Goal: Information Seeking & Learning: Learn about a topic

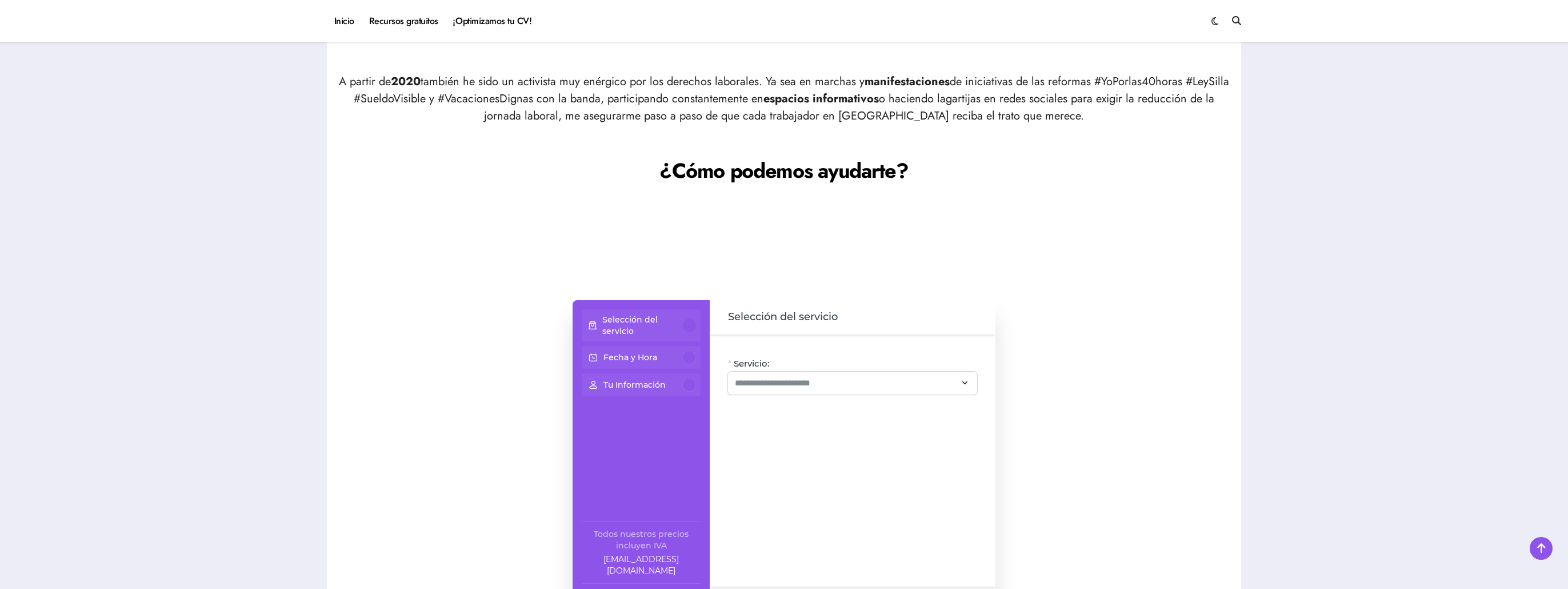
scroll to position [743, 0]
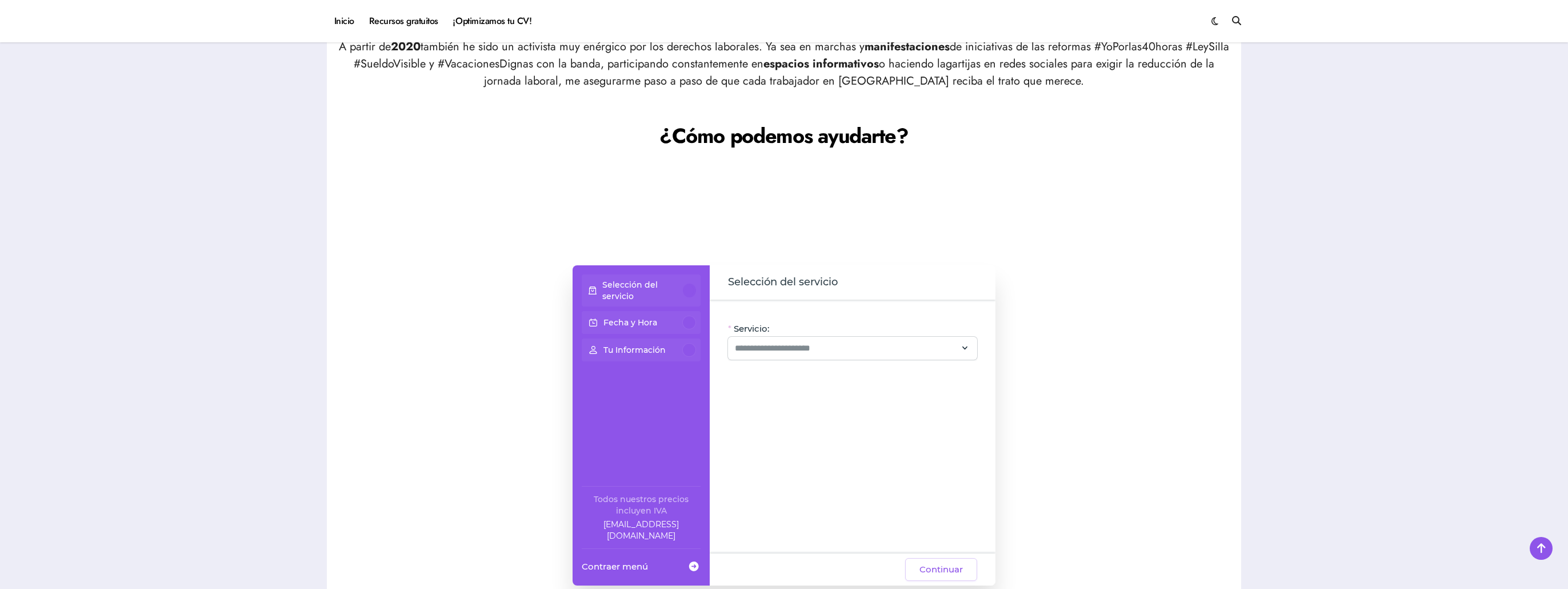
click at [640, 287] on p "Selección del servicio" at bounding box center [642, 291] width 81 height 23
click at [781, 351] on input "Servicio:" at bounding box center [845, 348] width 222 height 14
click at [751, 413] on span "Otros servicios" at bounding box center [763, 413] width 60 height 12
click at [759, 425] on div "Paquetes y Promos (5)" at bounding box center [777, 432] width 89 height 14
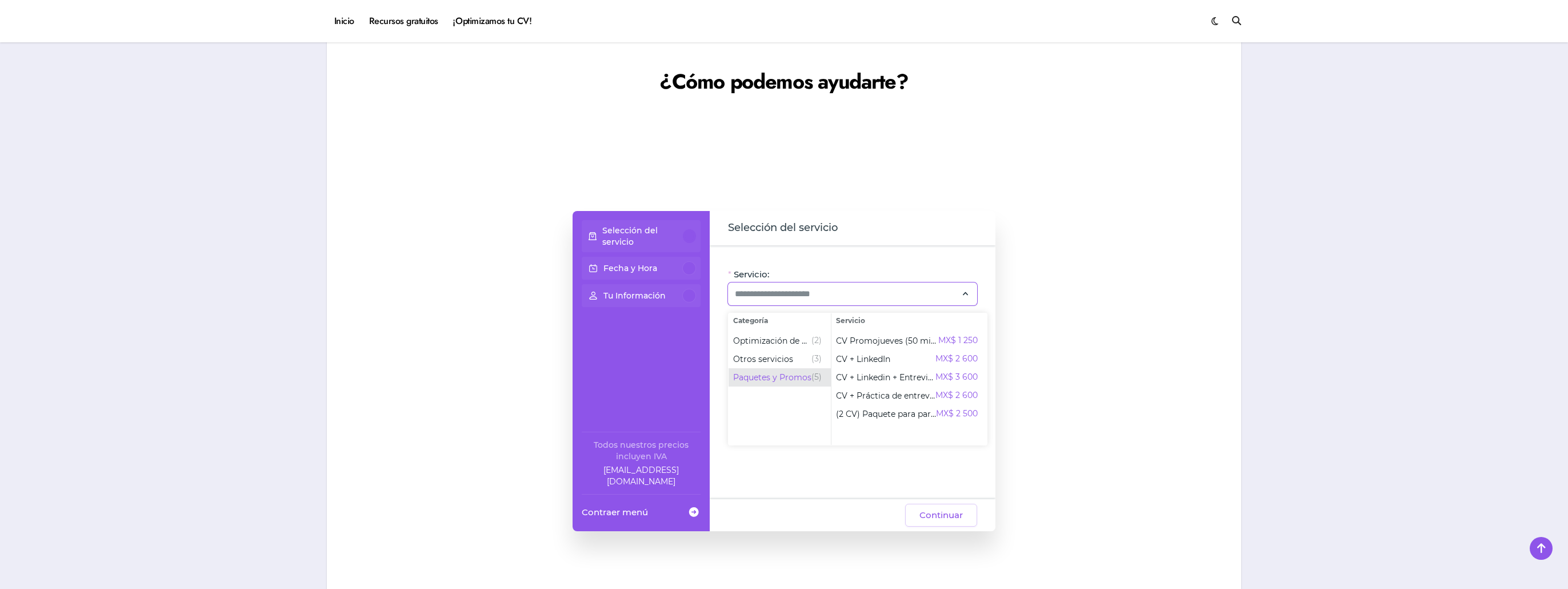
scroll to position [800, 0]
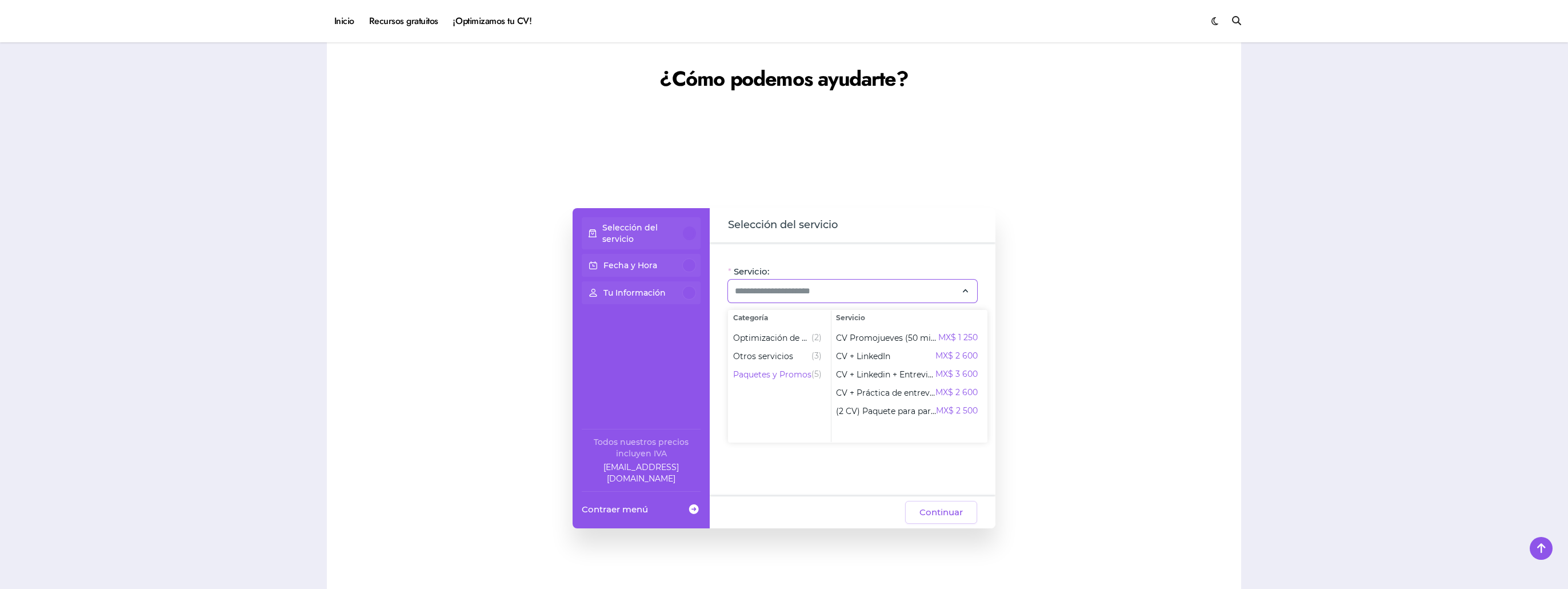
click at [1085, 343] on div at bounding box center [1124, 368] width 211 height 434
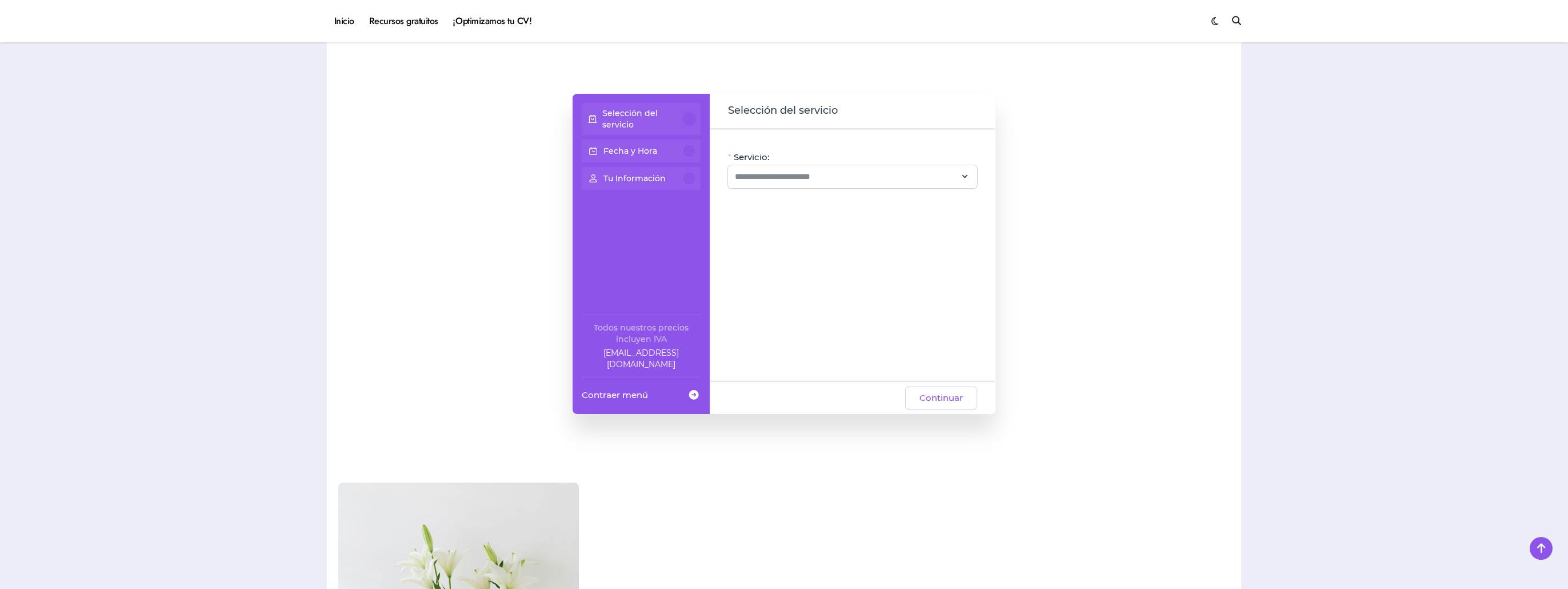
scroll to position [915, 0]
click at [833, 184] on div at bounding box center [852, 177] width 249 height 23
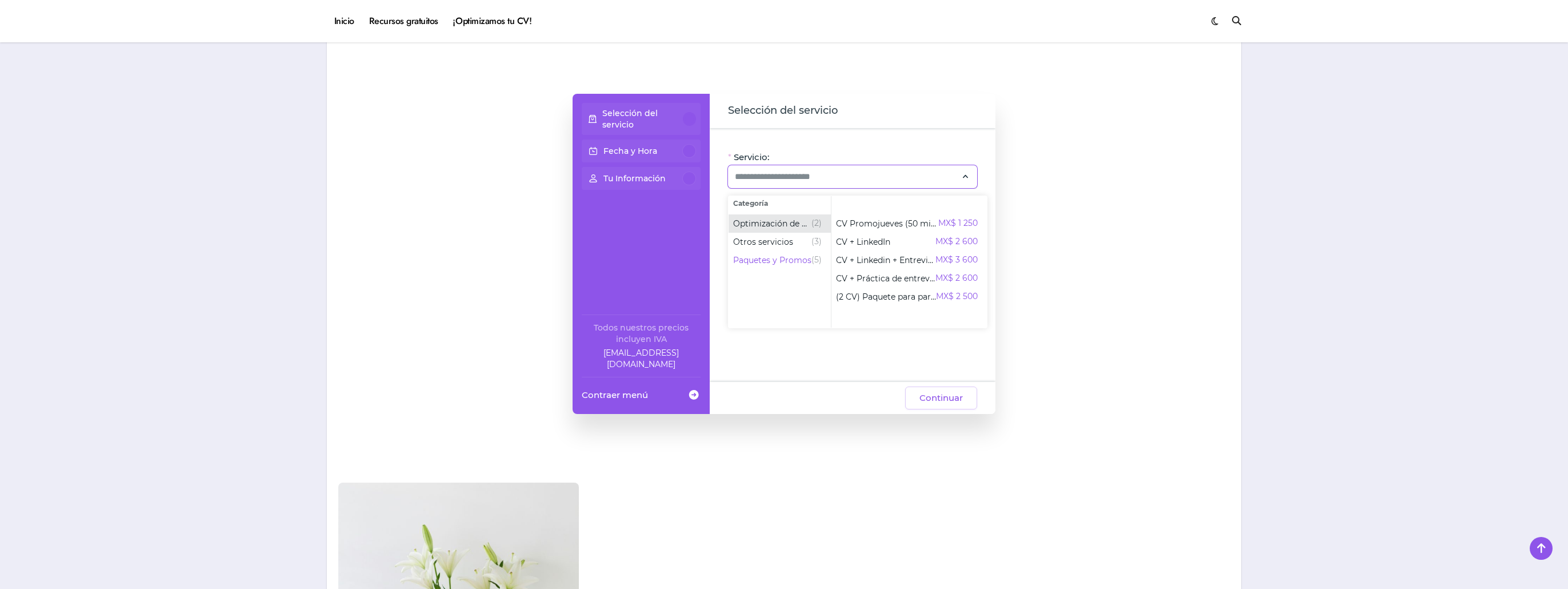
click at [757, 221] on span "Optimización de CV" at bounding box center [772, 224] width 79 height 12
click at [780, 238] on span "Otros servicios" at bounding box center [763, 242] width 60 height 12
click at [798, 215] on span "Optimización de CV (2)" at bounding box center [780, 224] width 102 height 18
click at [797, 249] on span "Otros servicios (3)" at bounding box center [780, 242] width 102 height 18
click at [1108, 255] on div at bounding box center [1124, 253] width 211 height 434
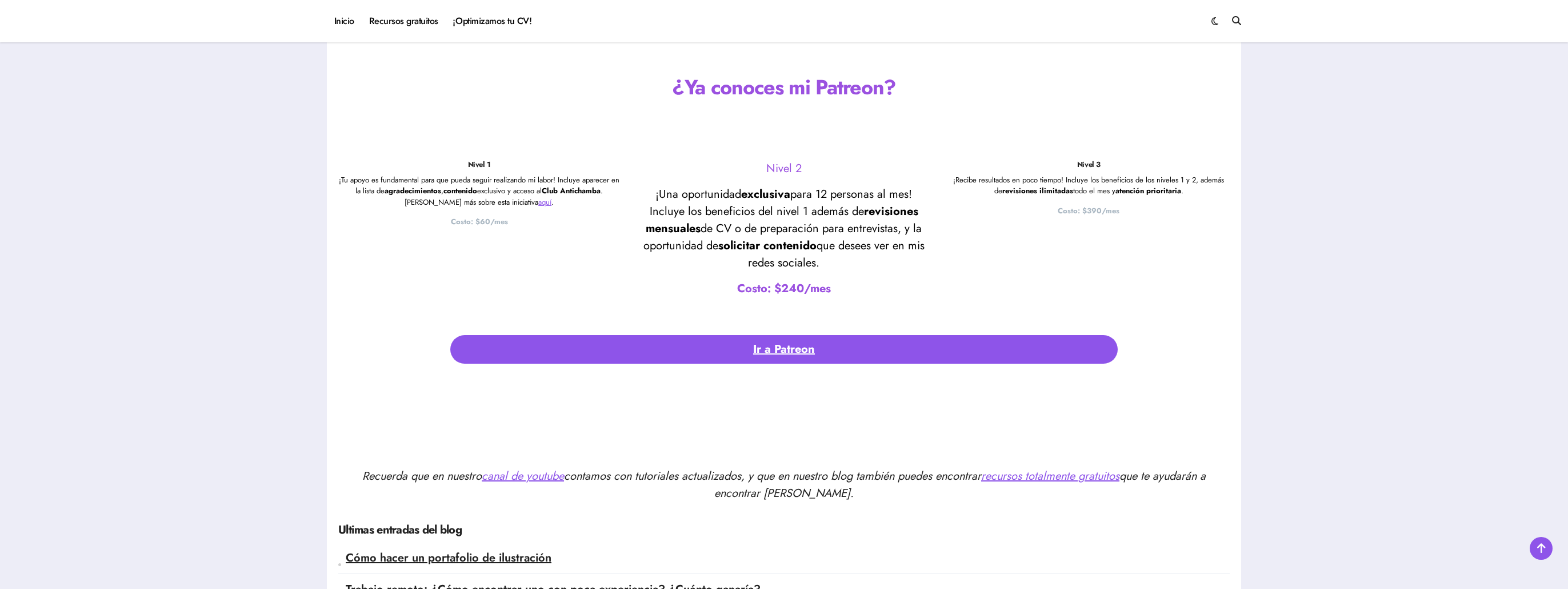
scroll to position [2573, 0]
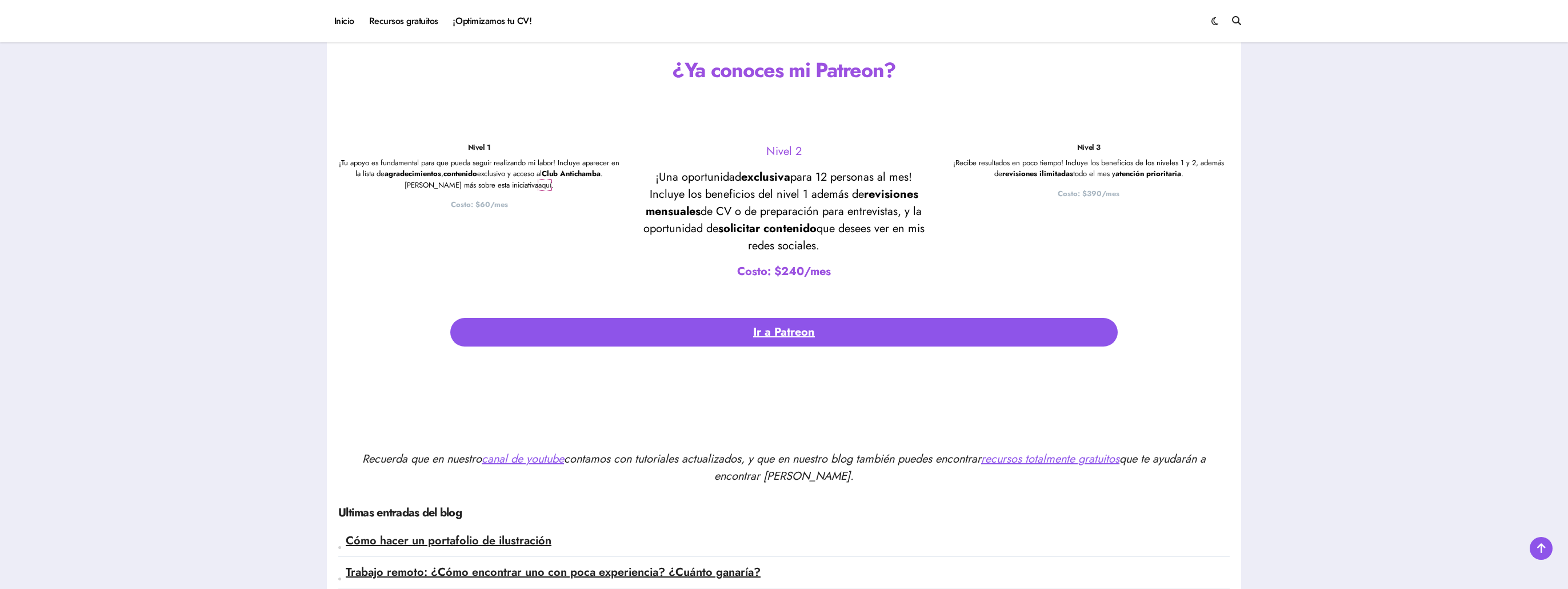
click at [538, 182] on link "aquí" at bounding box center [545, 185] width 13 height 11
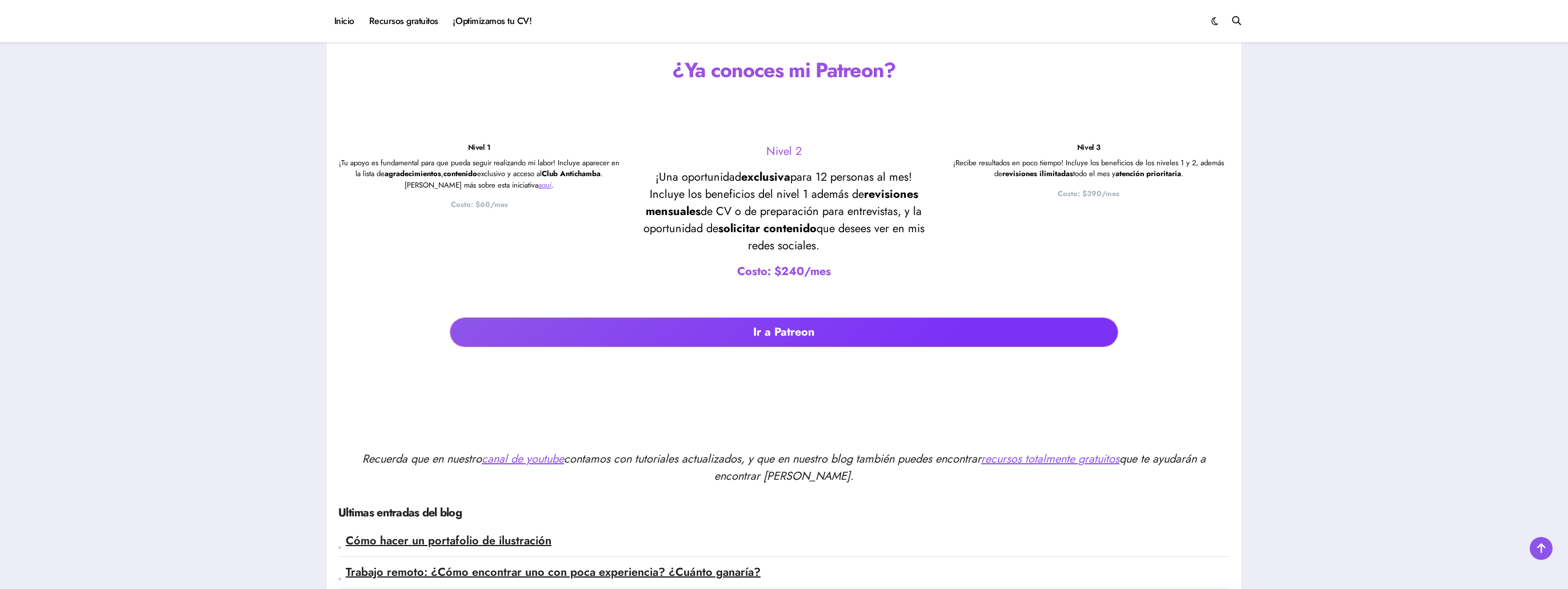
click at [788, 321] on link "Ir a Patreon" at bounding box center [784, 332] width 667 height 29
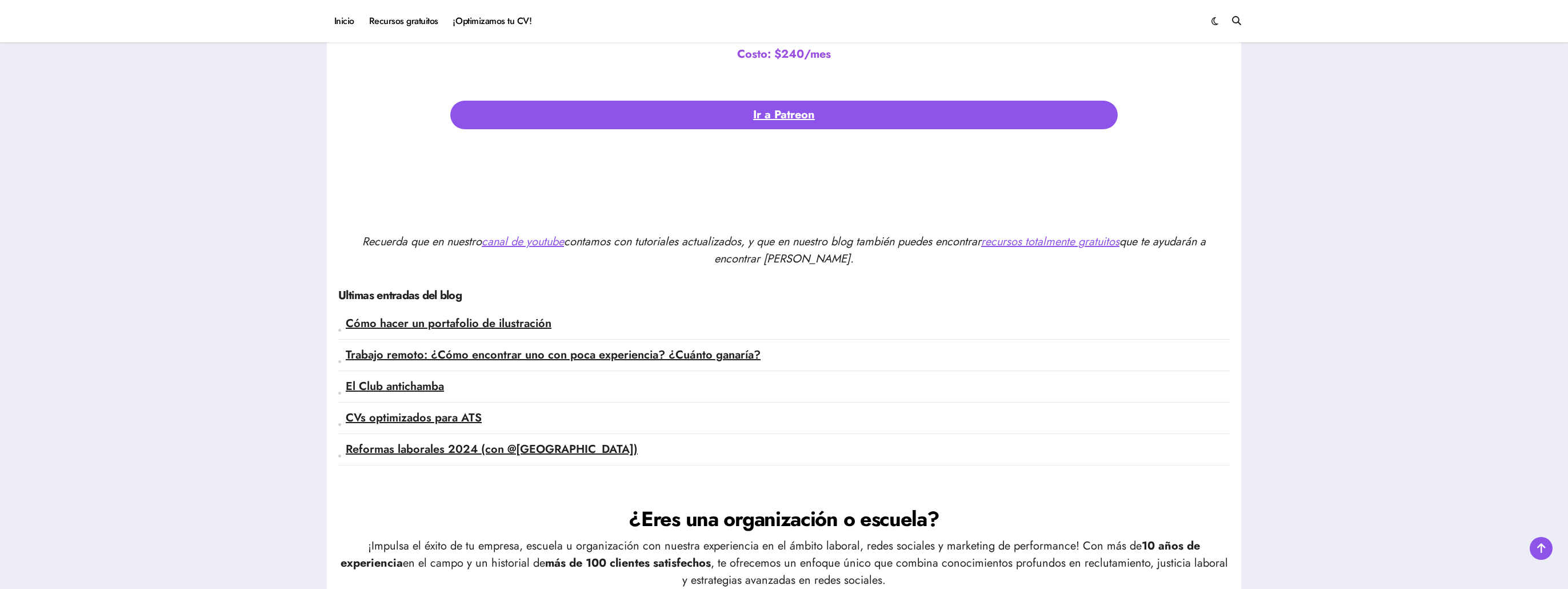
scroll to position [2802, 0]
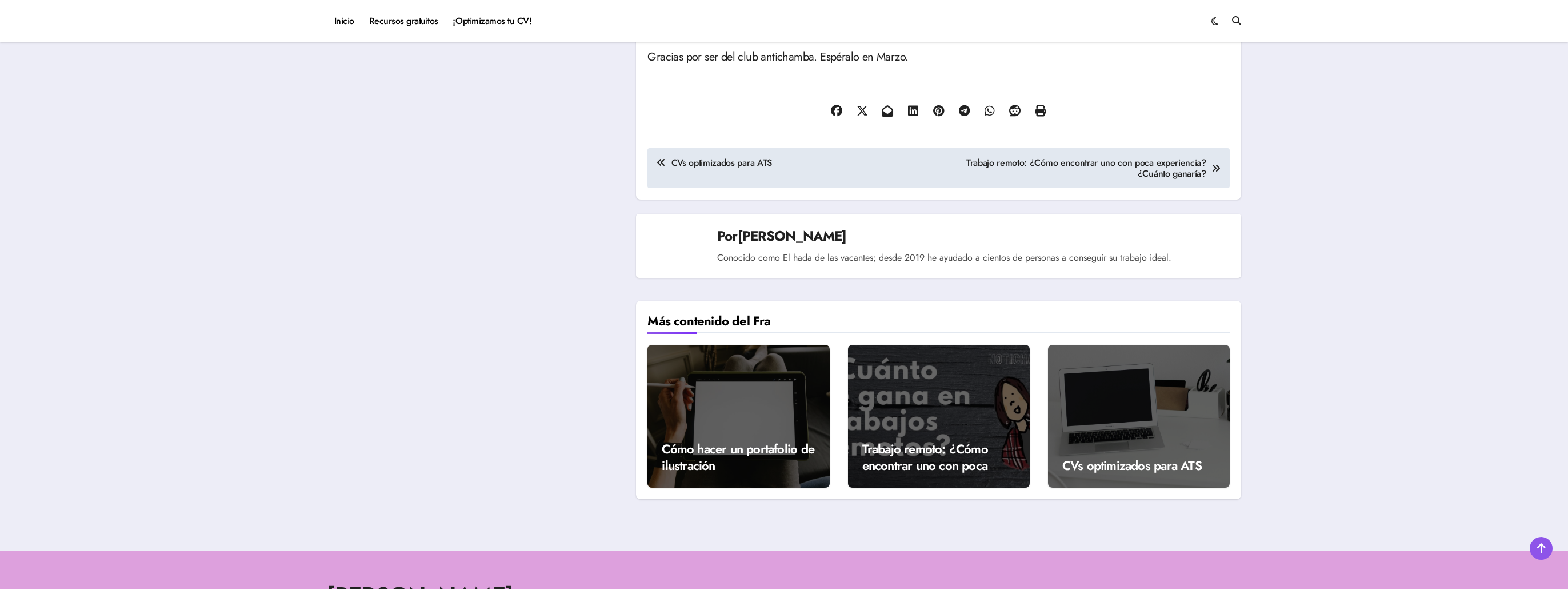
scroll to position [800, 0]
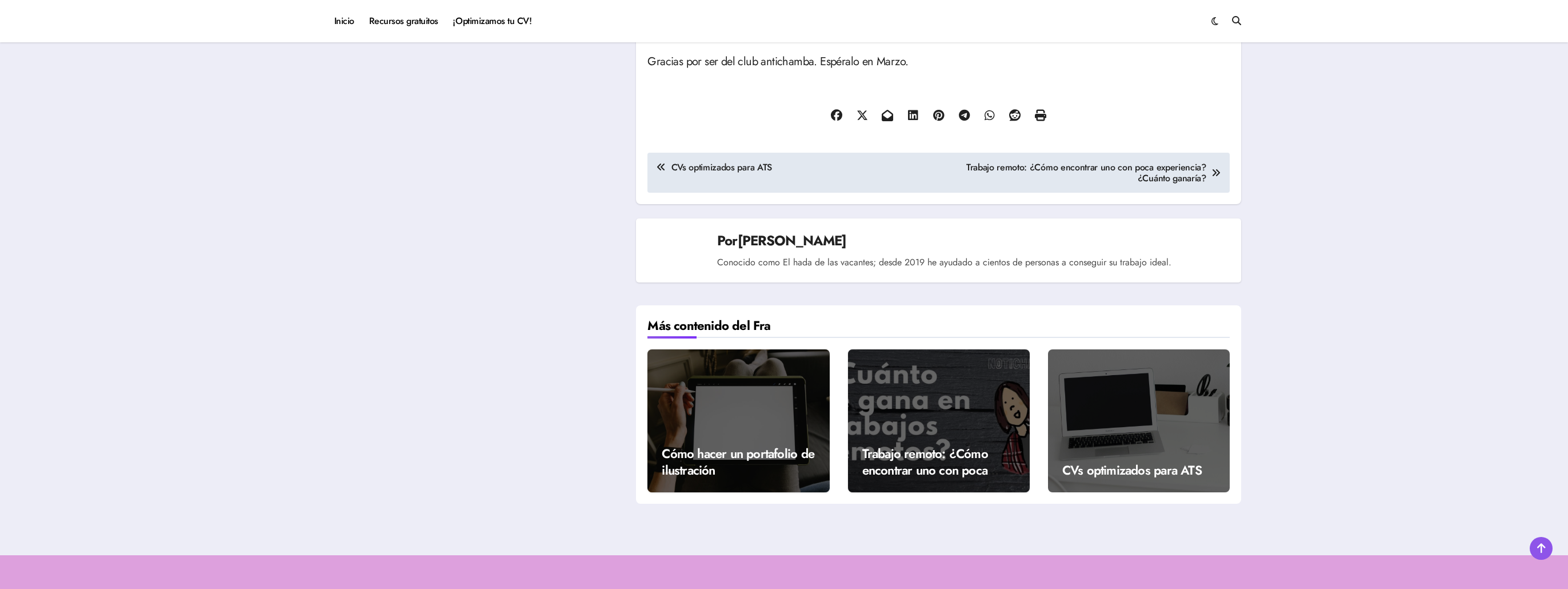
click at [1147, 395] on div "CVs optimizados para ATS" at bounding box center [1139, 421] width 182 height 143
click at [1124, 461] on link "CVs optimizados para ATS" at bounding box center [1132, 470] width 139 height 18
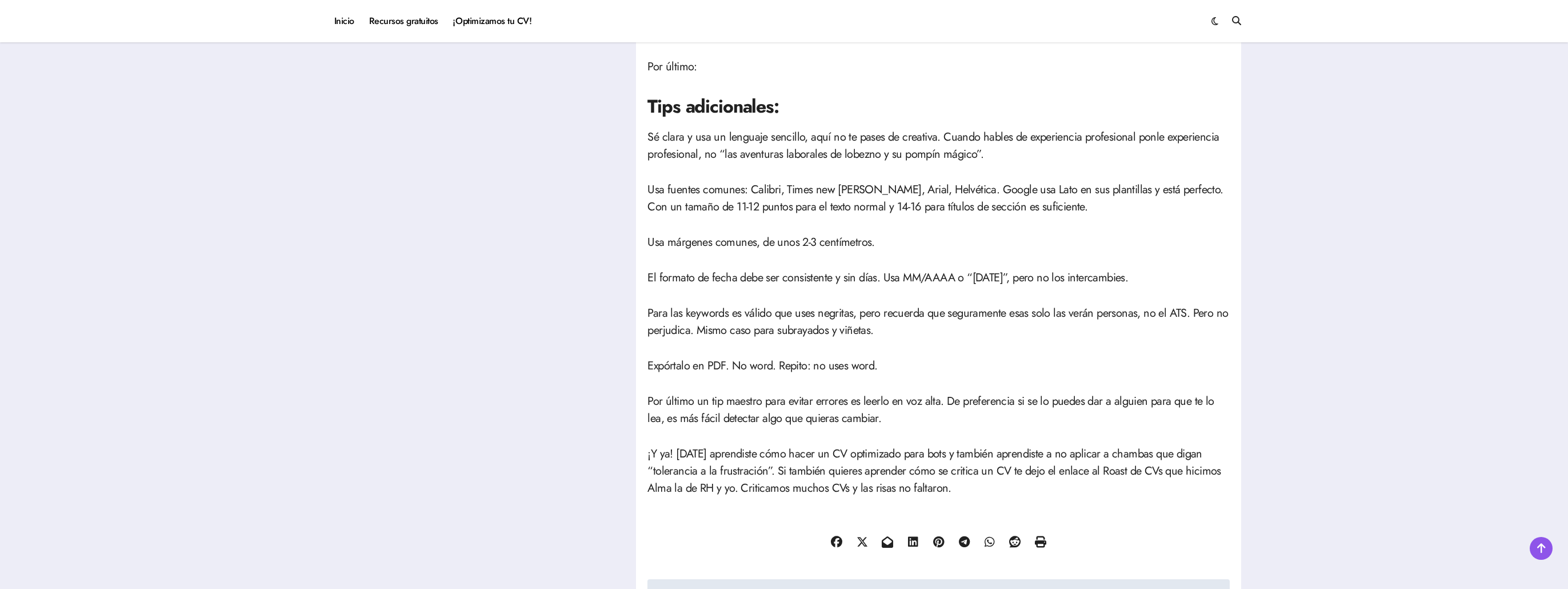
scroll to position [1944, 0]
